Goal: Find specific page/section: Find specific page/section

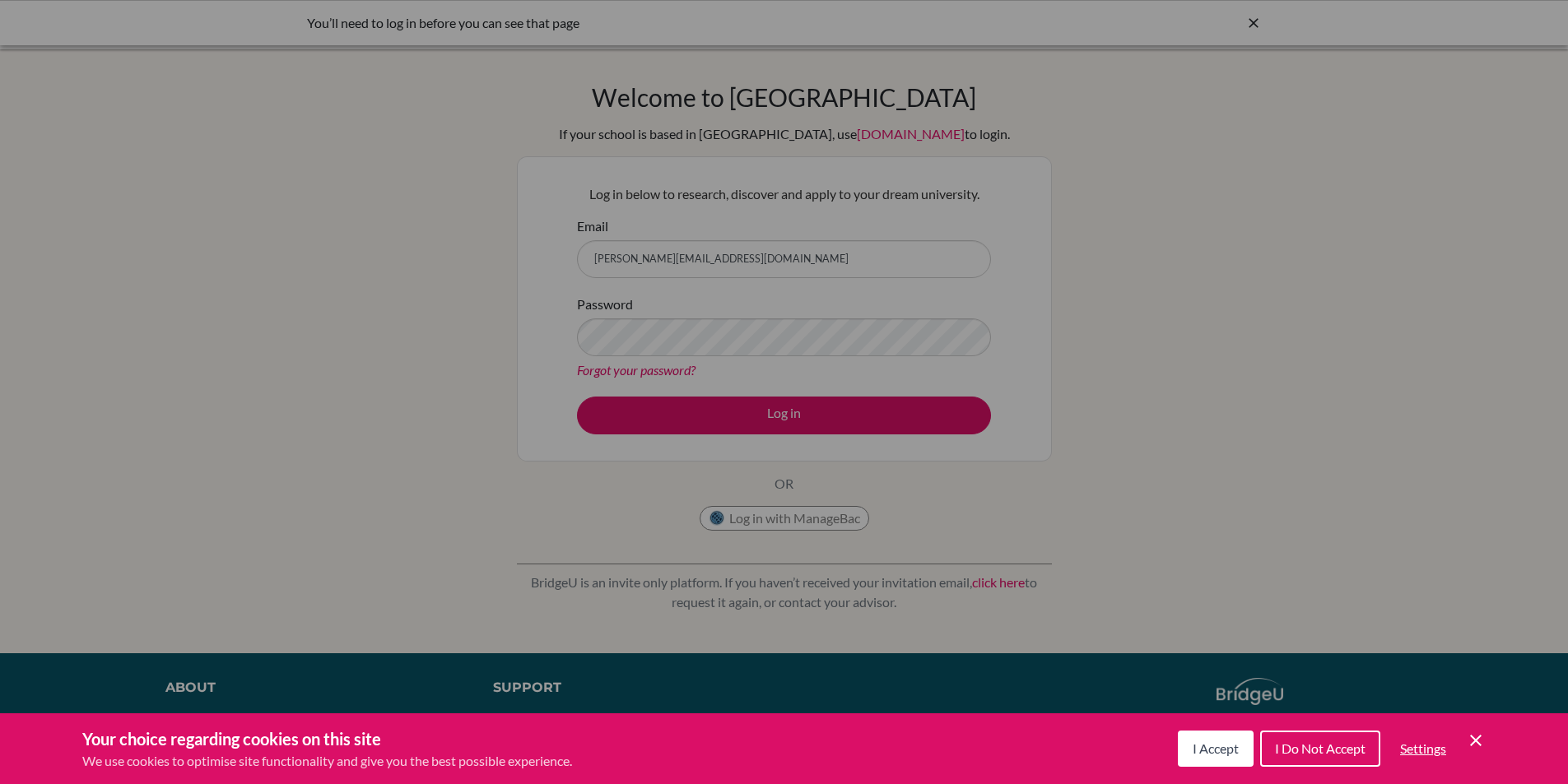
click at [1215, 745] on span "I Accept" at bounding box center [1215, 748] width 46 height 16
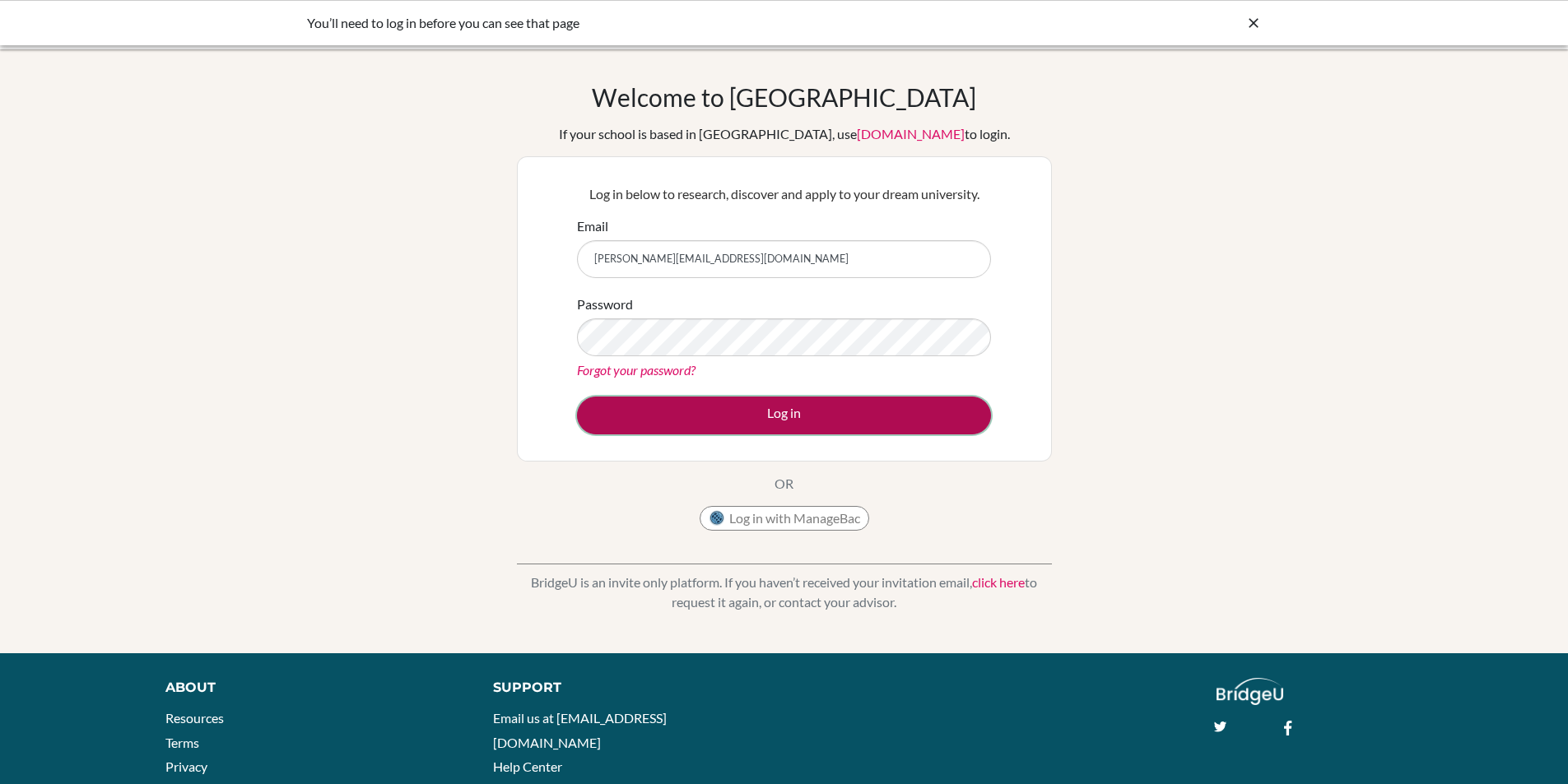
click at [751, 411] on button "Log in" at bounding box center [783, 416] width 414 height 38
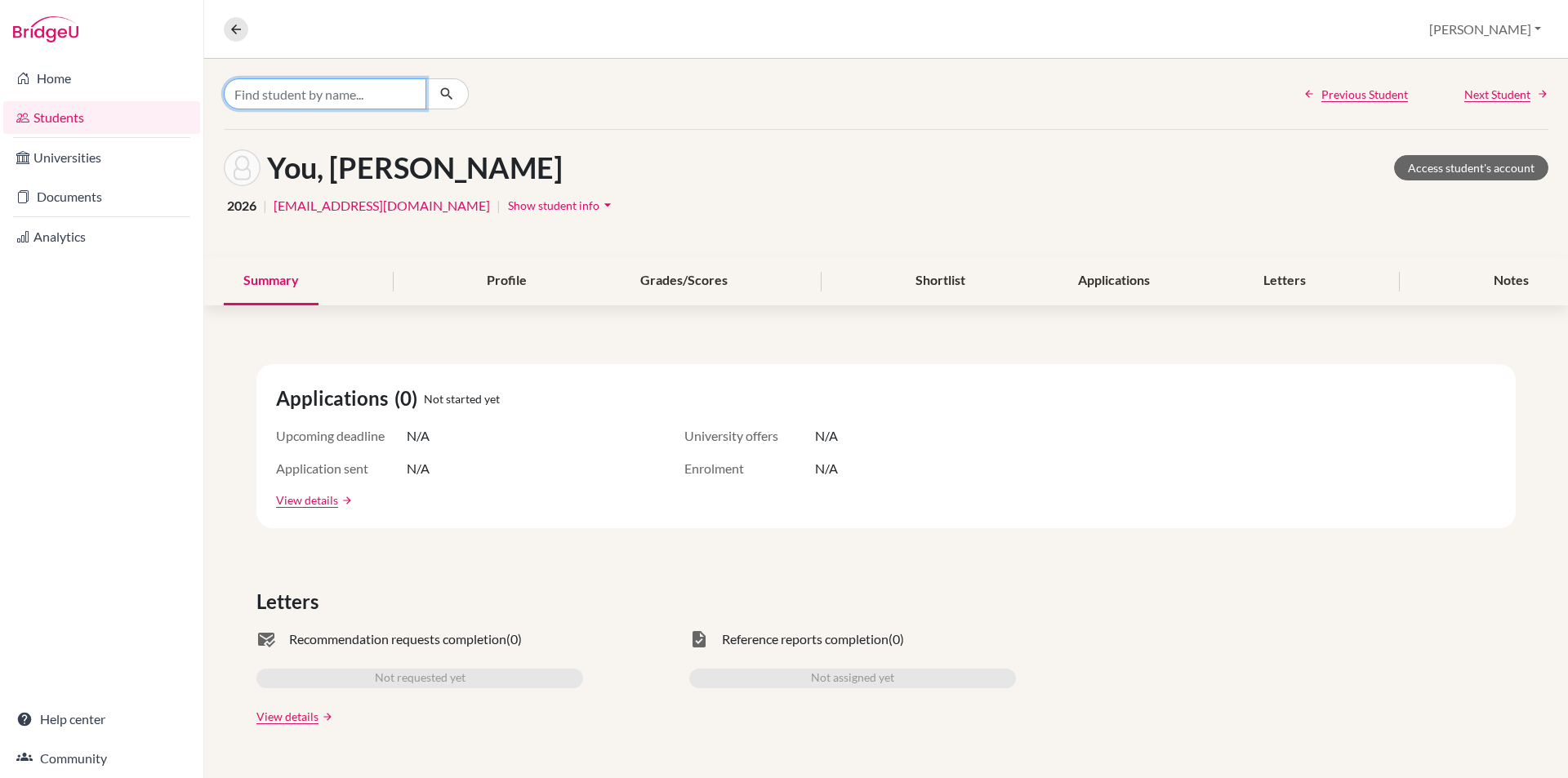
click at [329, 96] on input "Find student by name..." at bounding box center [324, 94] width 203 height 31
type input "magcale"
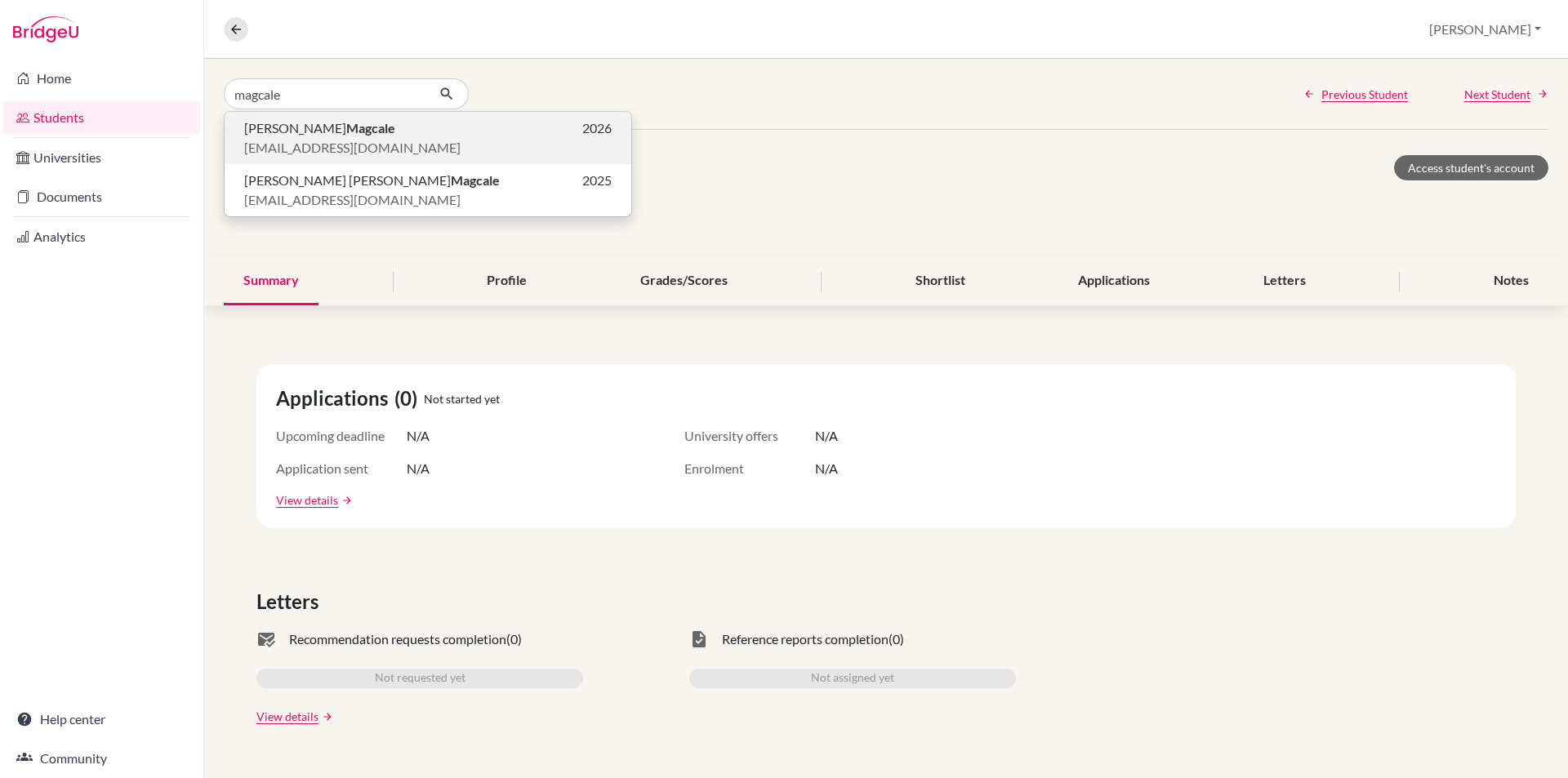
click at [332, 145] on span "[EMAIL_ADDRESS][DOMAIN_NAME]" at bounding box center [352, 148] width 217 height 20
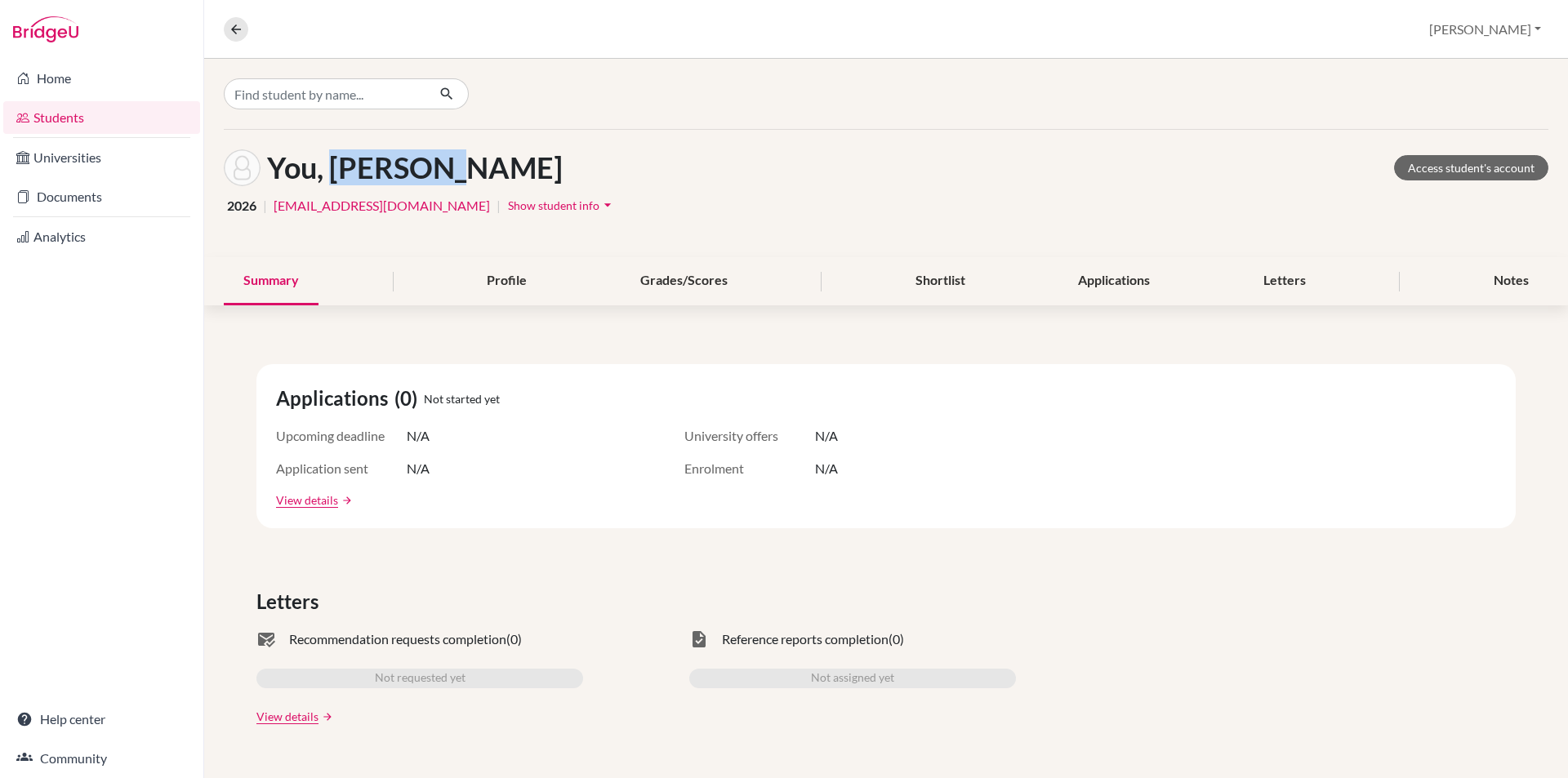
click at [332, 145] on div "You, Juhyeong Access student's account 2026 | [EMAIL_ADDRESS][DOMAIN_NAME] | Sh…" at bounding box center [886, 194] width 1364 height 127
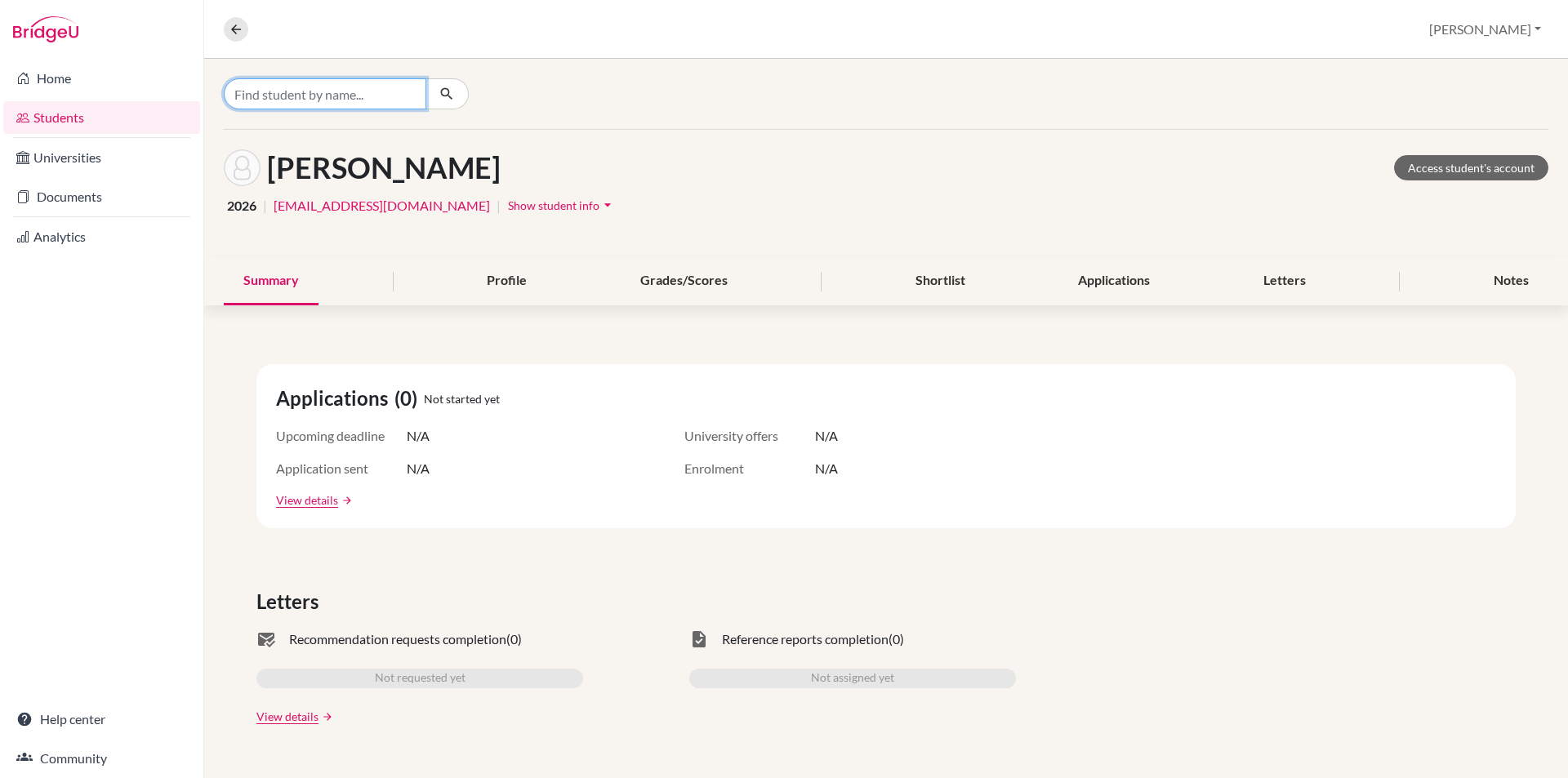
click at [324, 96] on input "Find student by name..." at bounding box center [324, 94] width 203 height 31
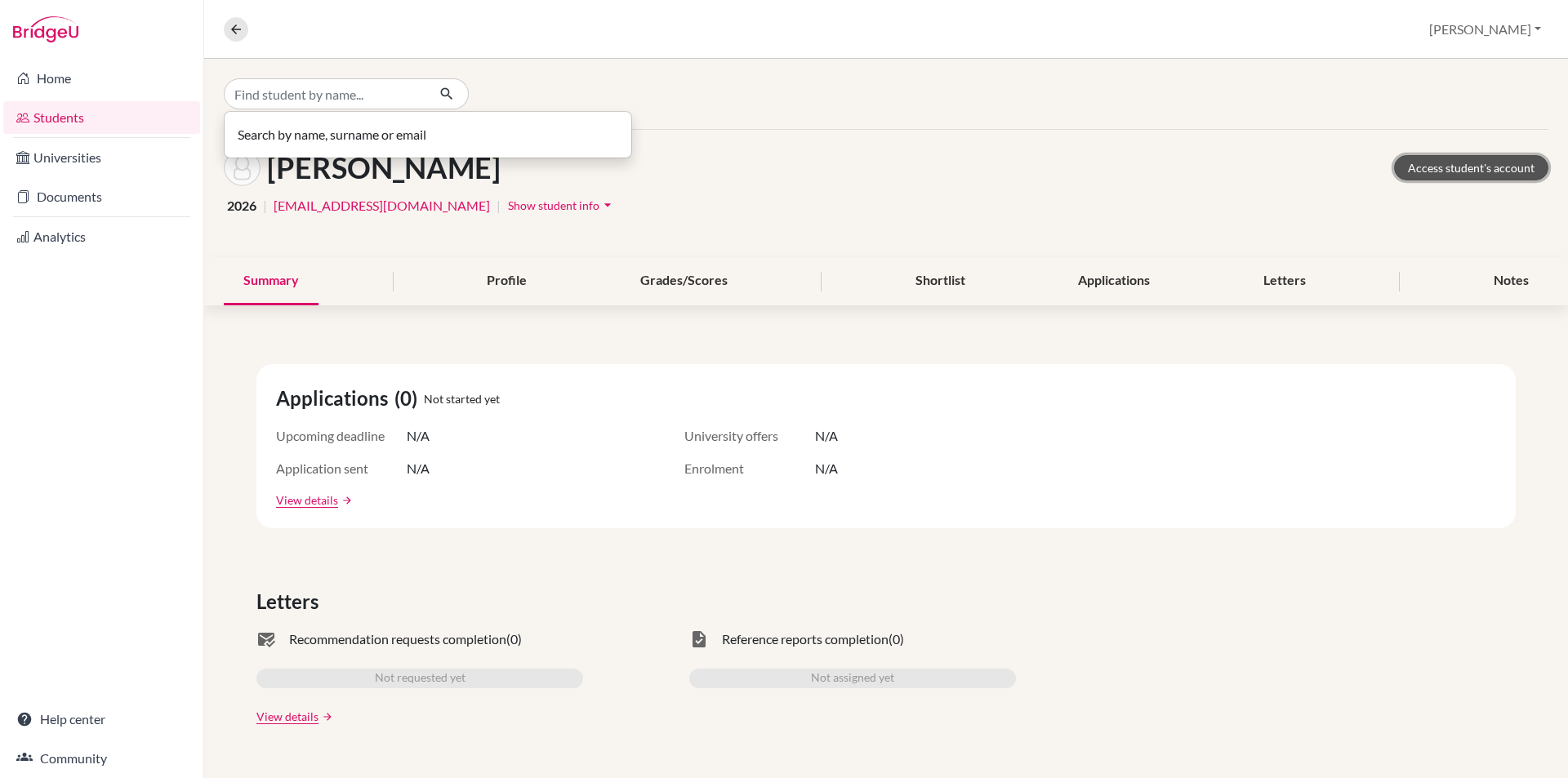
click at [1461, 163] on link "Access student's account" at bounding box center [1472, 168] width 155 height 25
